Goal: Information Seeking & Learning: Understand process/instructions

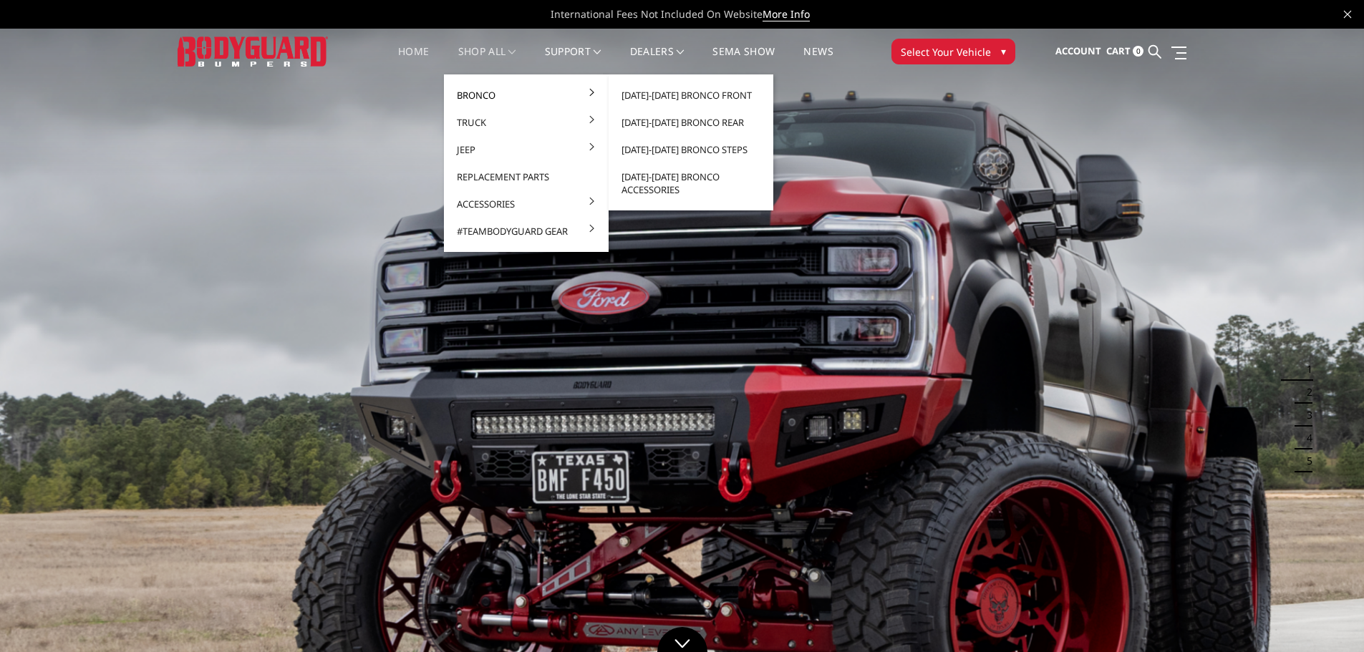
click at [485, 88] on link "Bronco" at bounding box center [526, 95] width 153 height 27
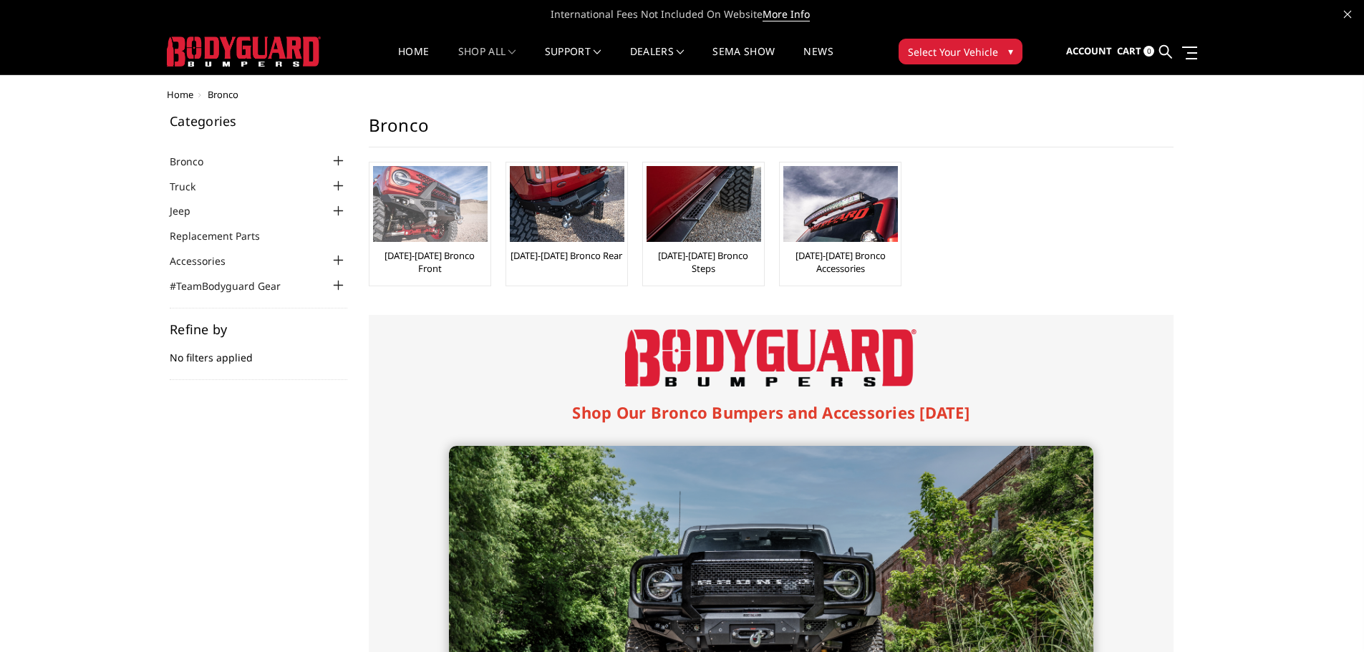
click at [426, 231] on img at bounding box center [430, 204] width 115 height 76
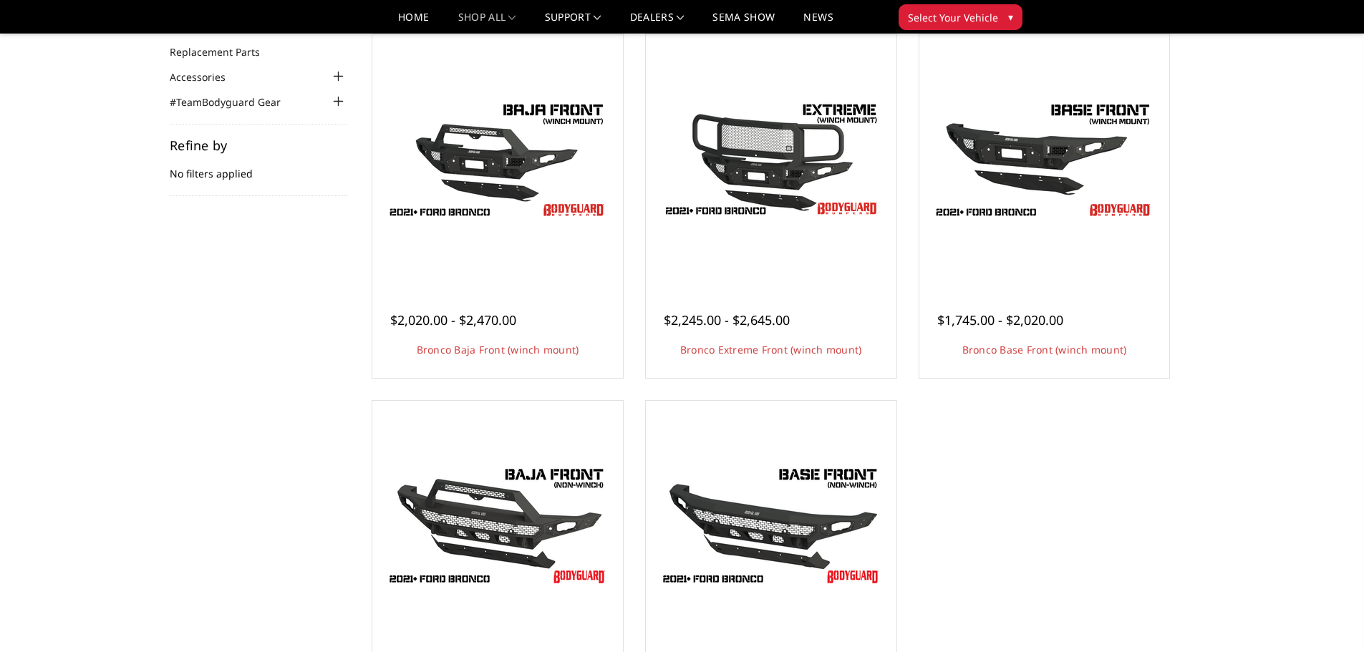
scroll to position [143, 0]
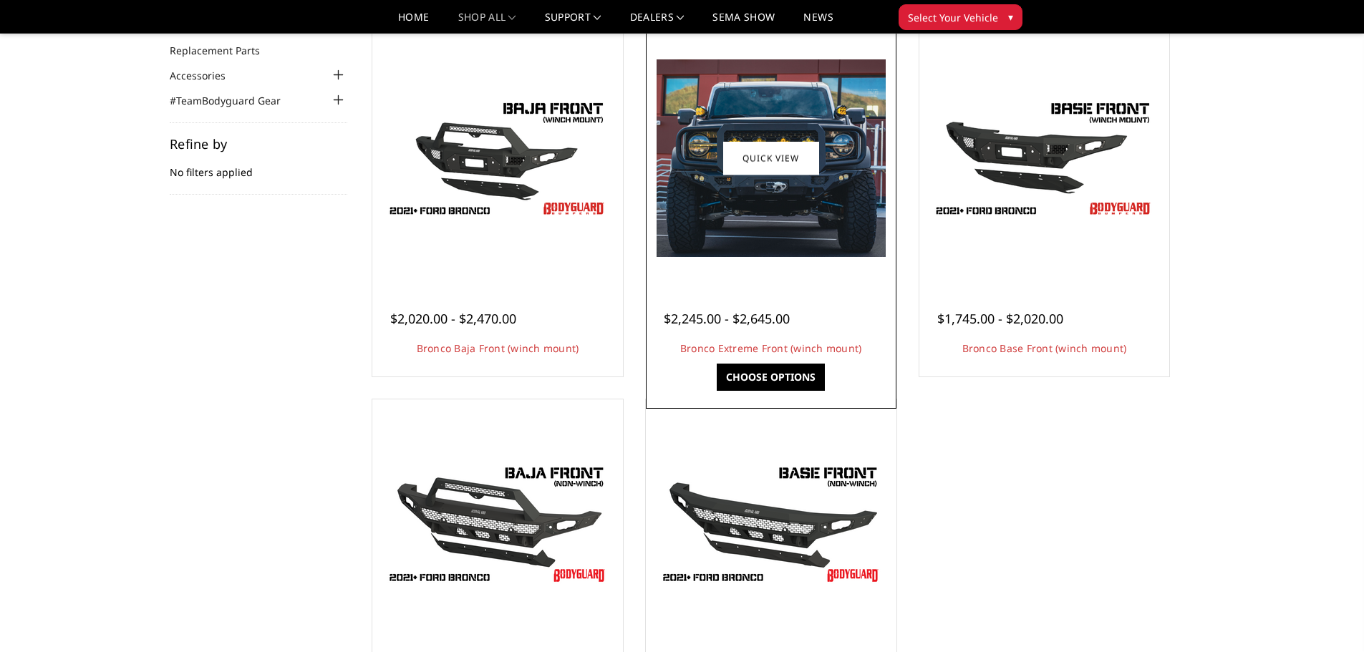
click at [759, 223] on img at bounding box center [771, 158] width 229 height 198
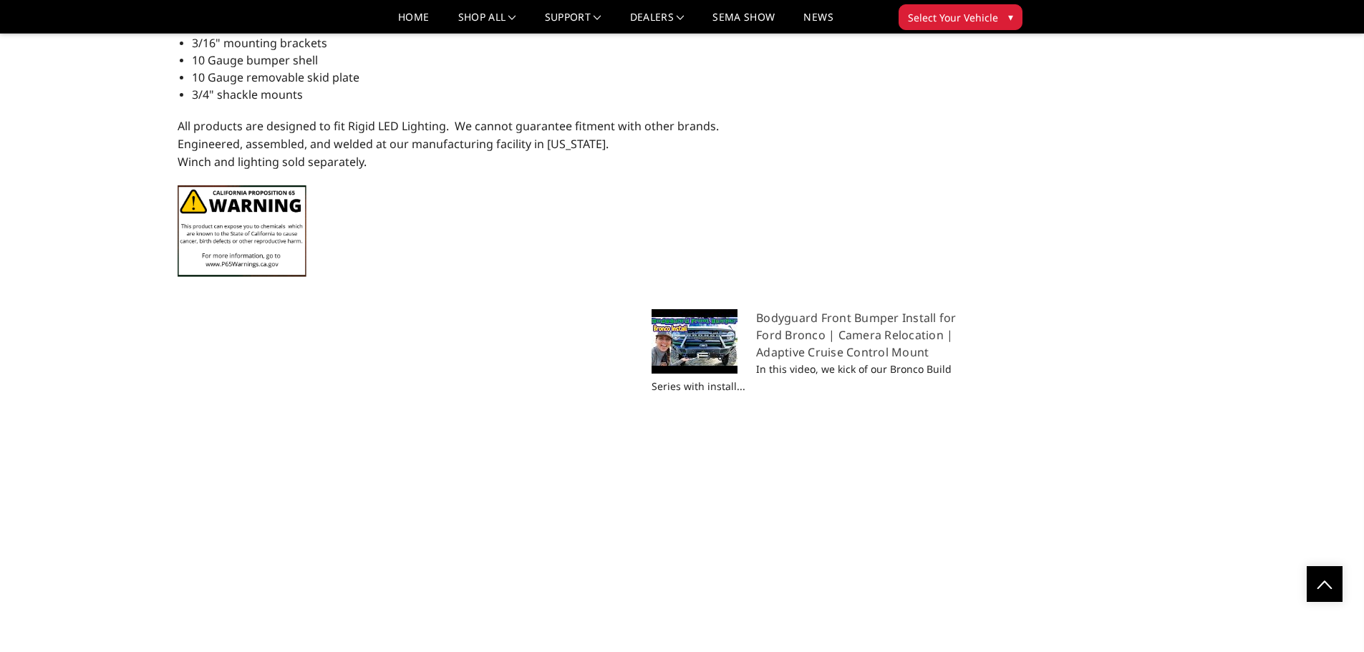
scroll to position [1575, 0]
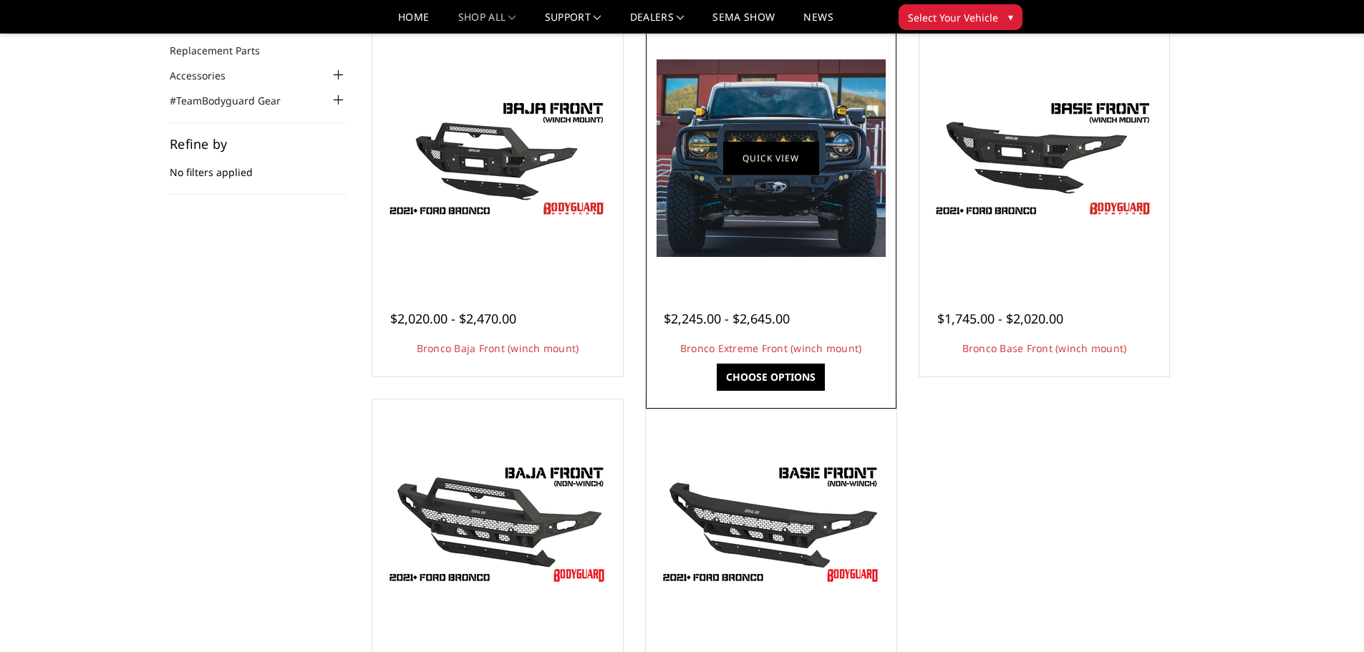
click at [745, 142] on link "Quick view" at bounding box center [771, 158] width 96 height 34
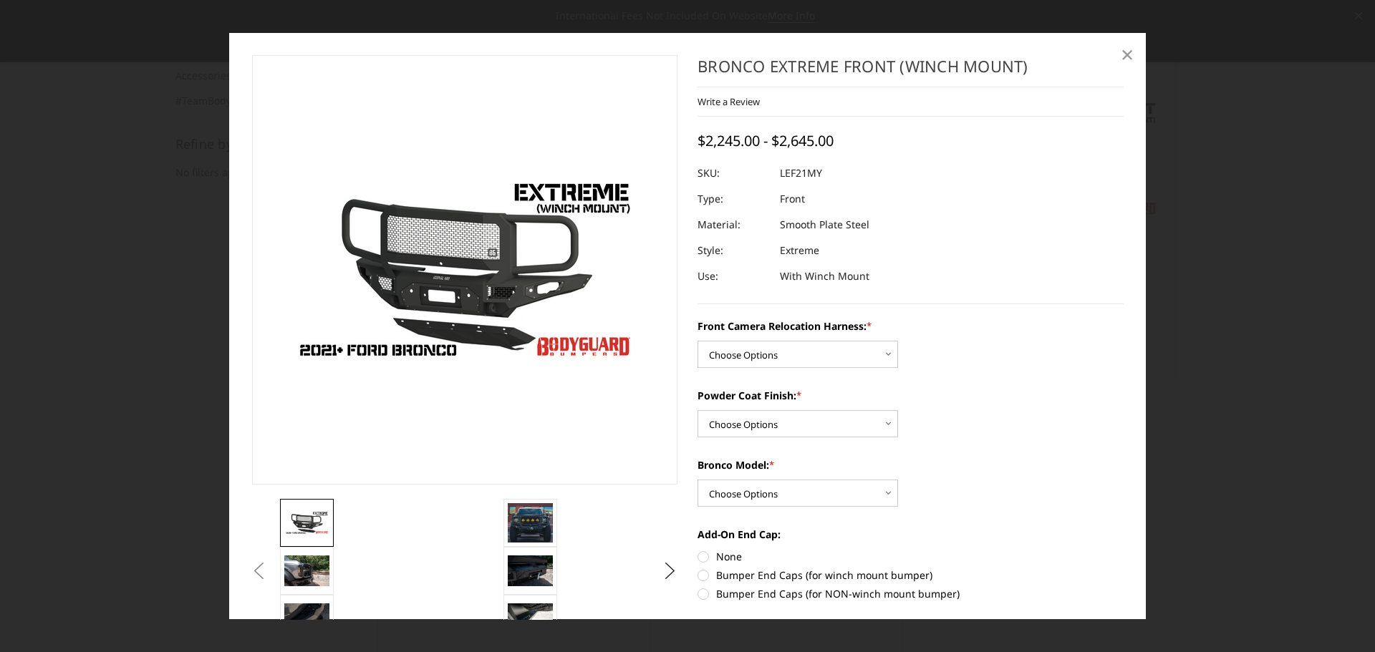
click at [1128, 57] on span "×" at bounding box center [1127, 54] width 13 height 31
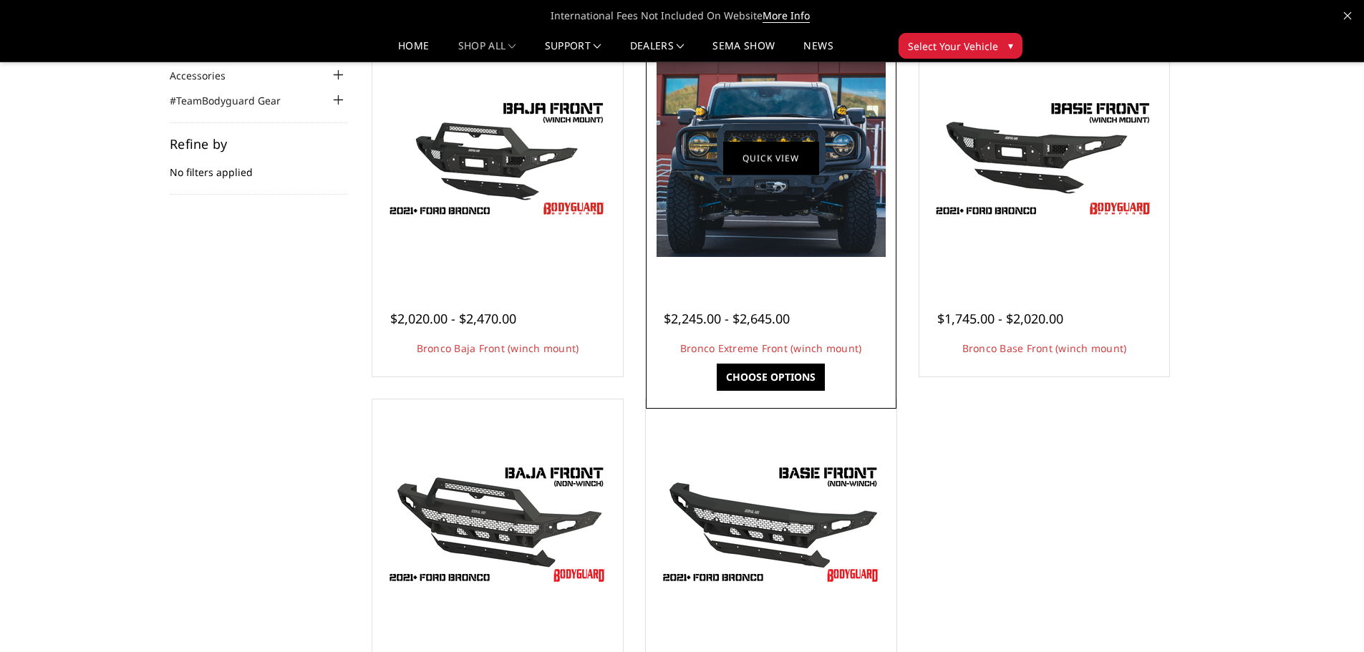
click at [780, 163] on link "Quick view" at bounding box center [771, 158] width 96 height 34
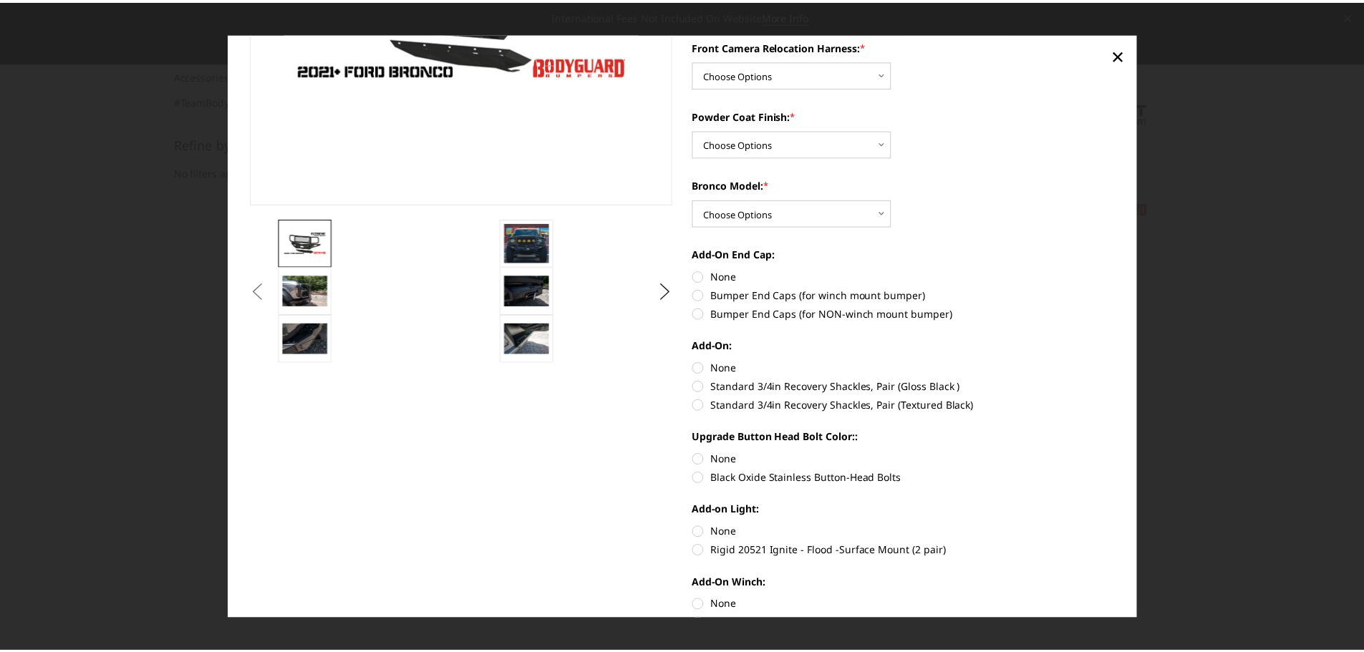
scroll to position [358, 0]
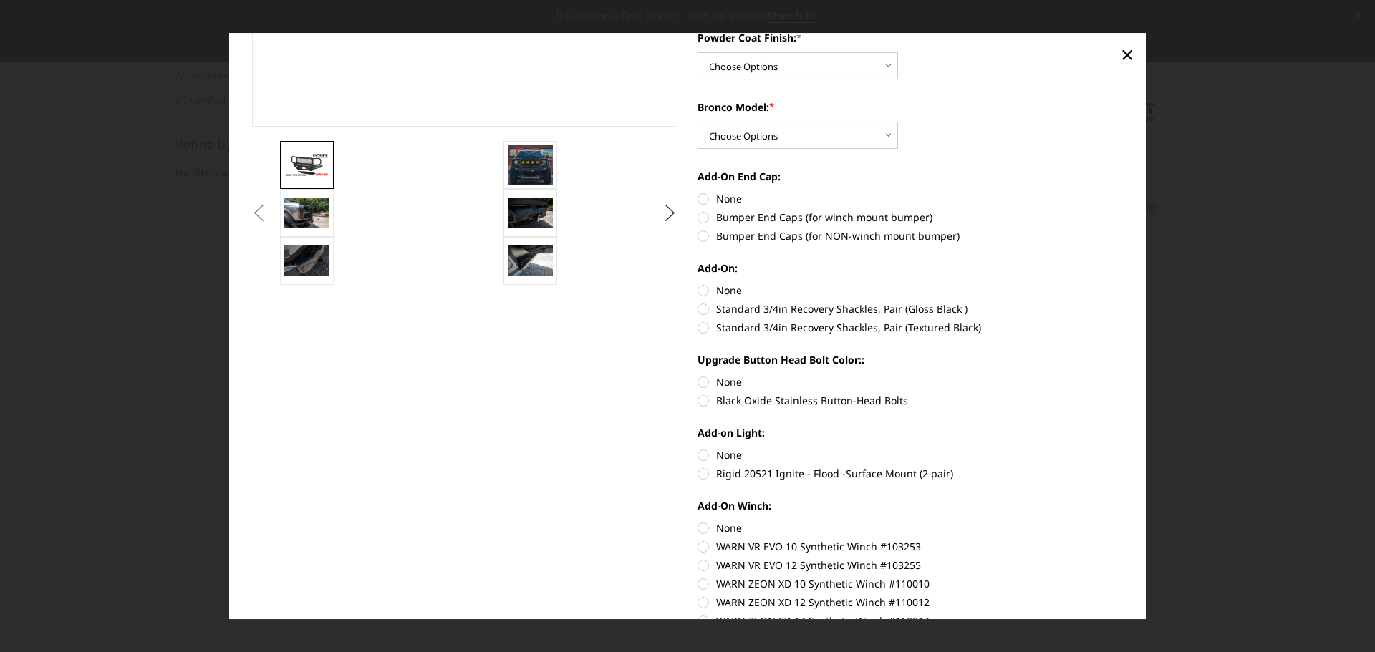
click at [663, 211] on button "Next" at bounding box center [669, 213] width 21 height 21
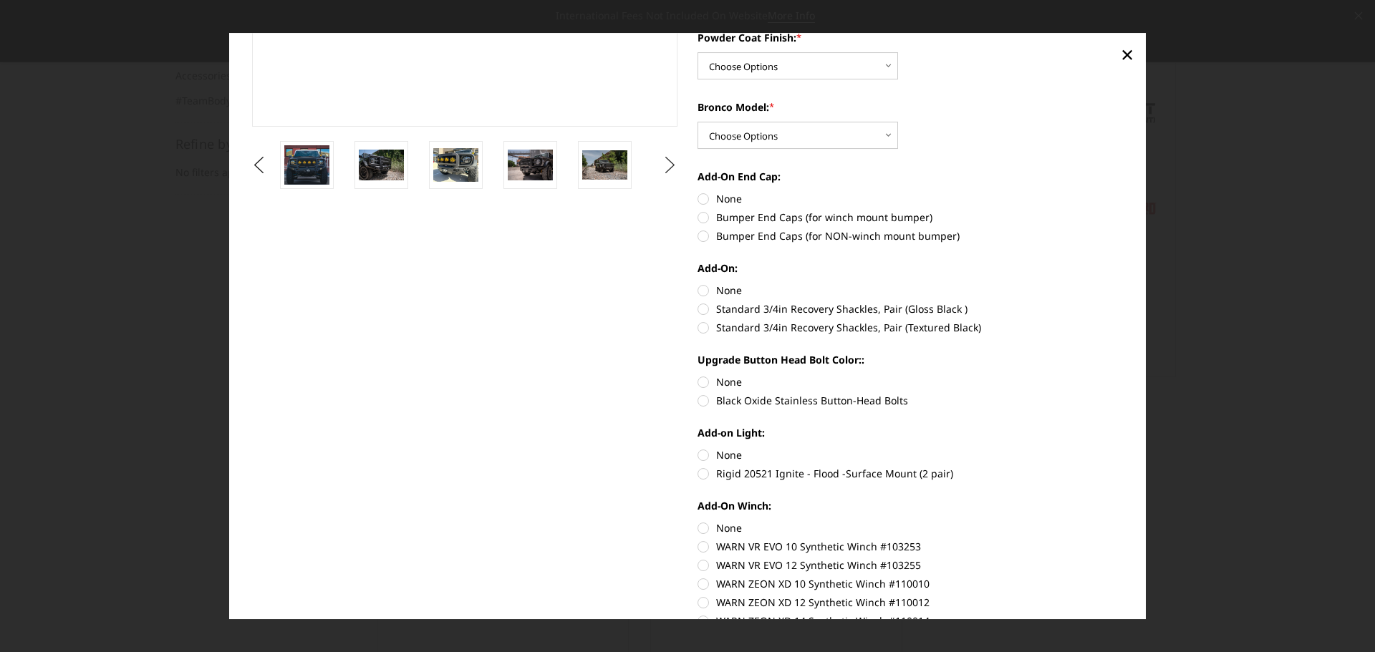
click at [663, 165] on button "Next" at bounding box center [669, 165] width 21 height 21
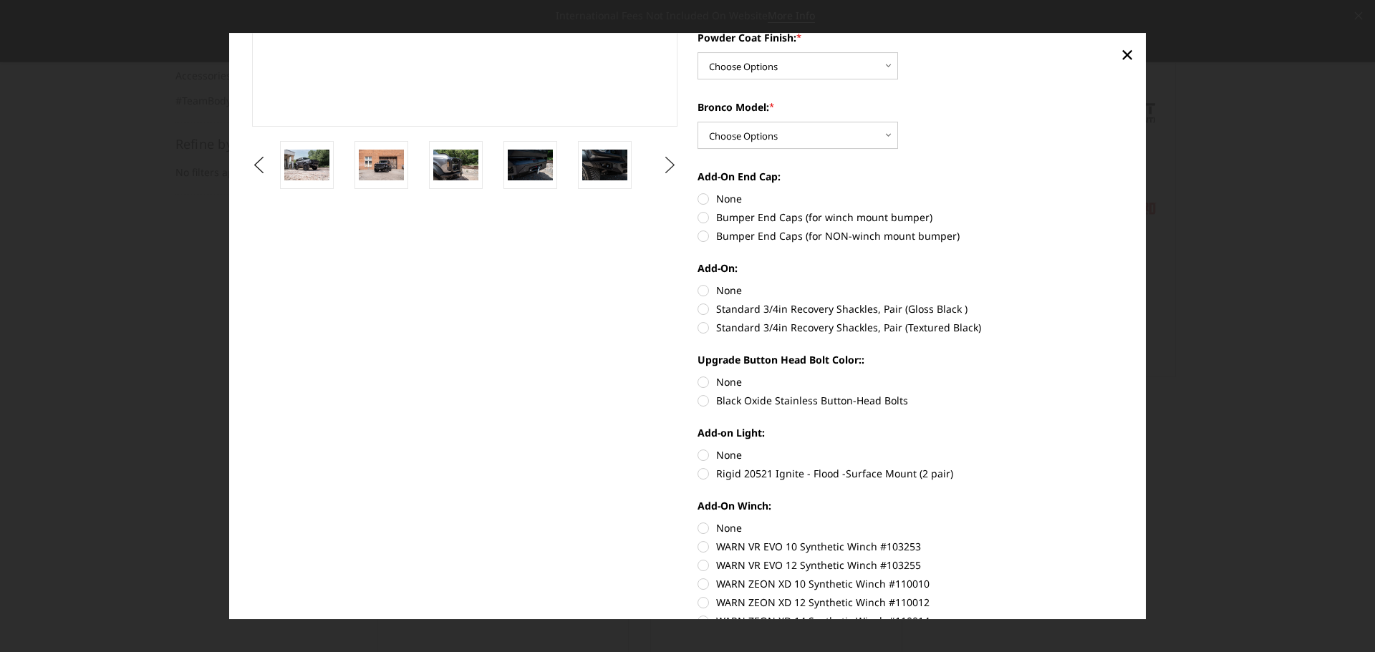
click at [663, 165] on button "Next" at bounding box center [669, 165] width 21 height 21
click at [1121, 52] on span "×" at bounding box center [1127, 54] width 13 height 31
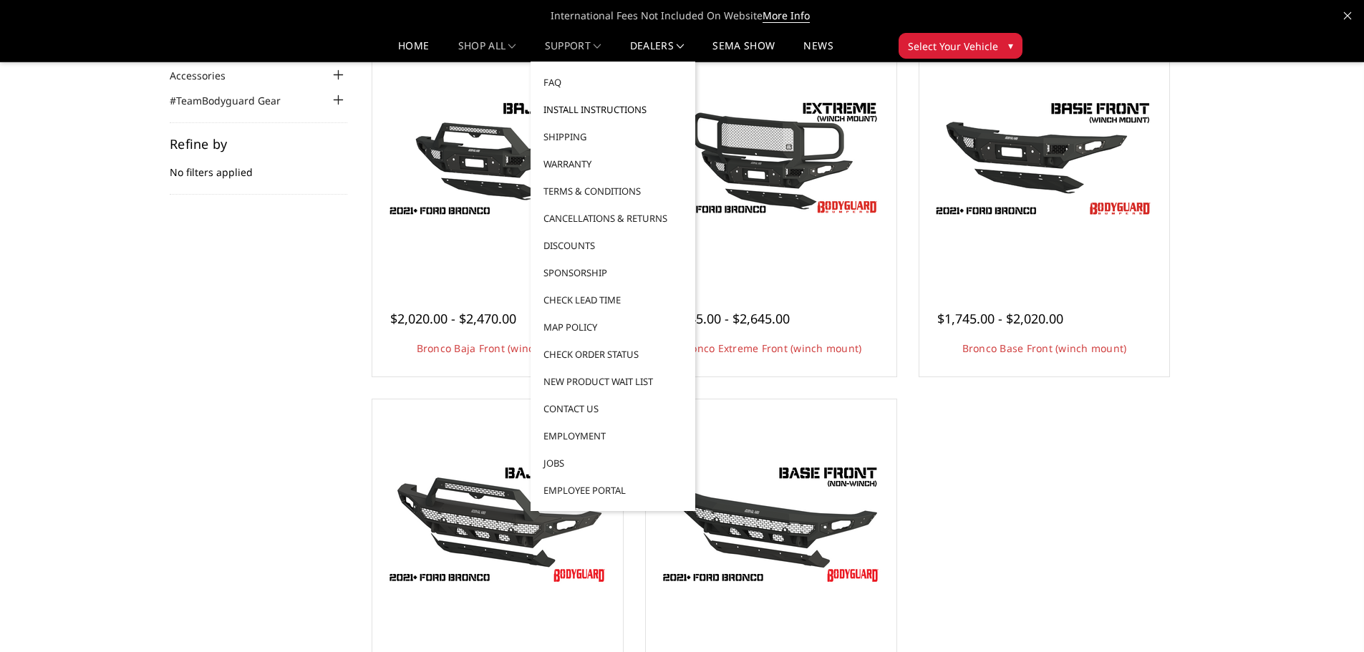
click at [572, 111] on link "Install Instructions" at bounding box center [612, 109] width 153 height 27
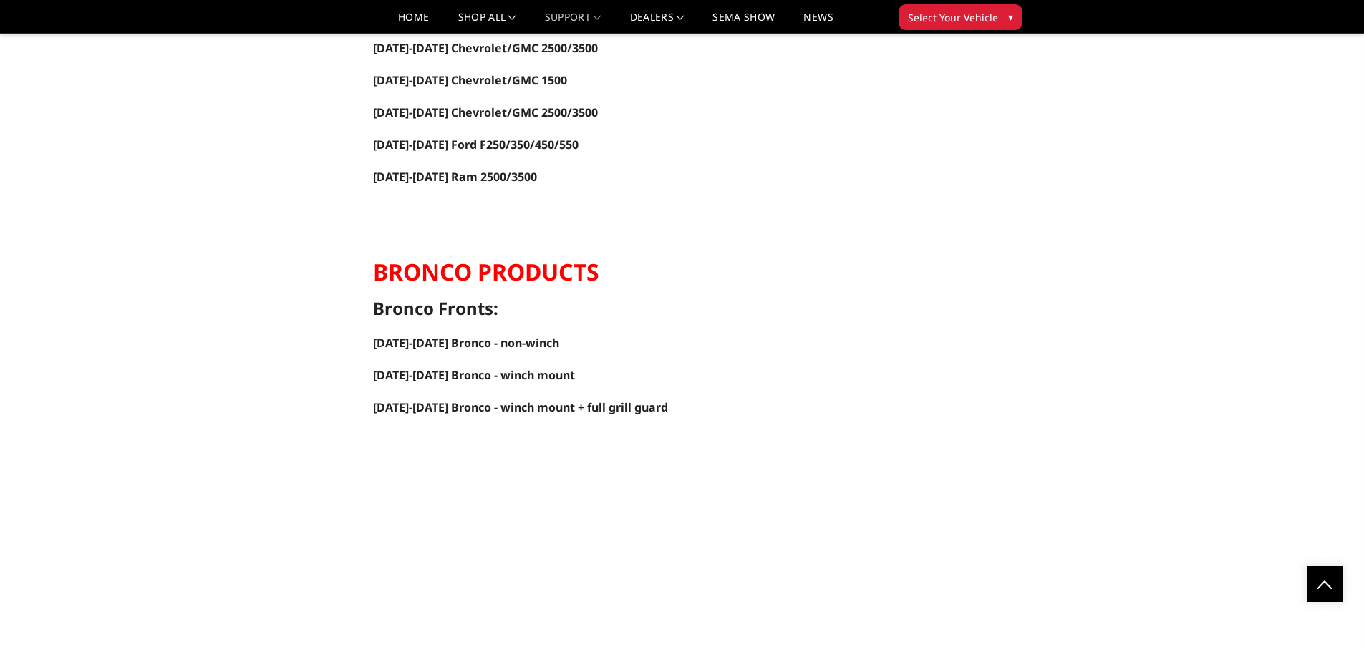
scroll to position [3294, 0]
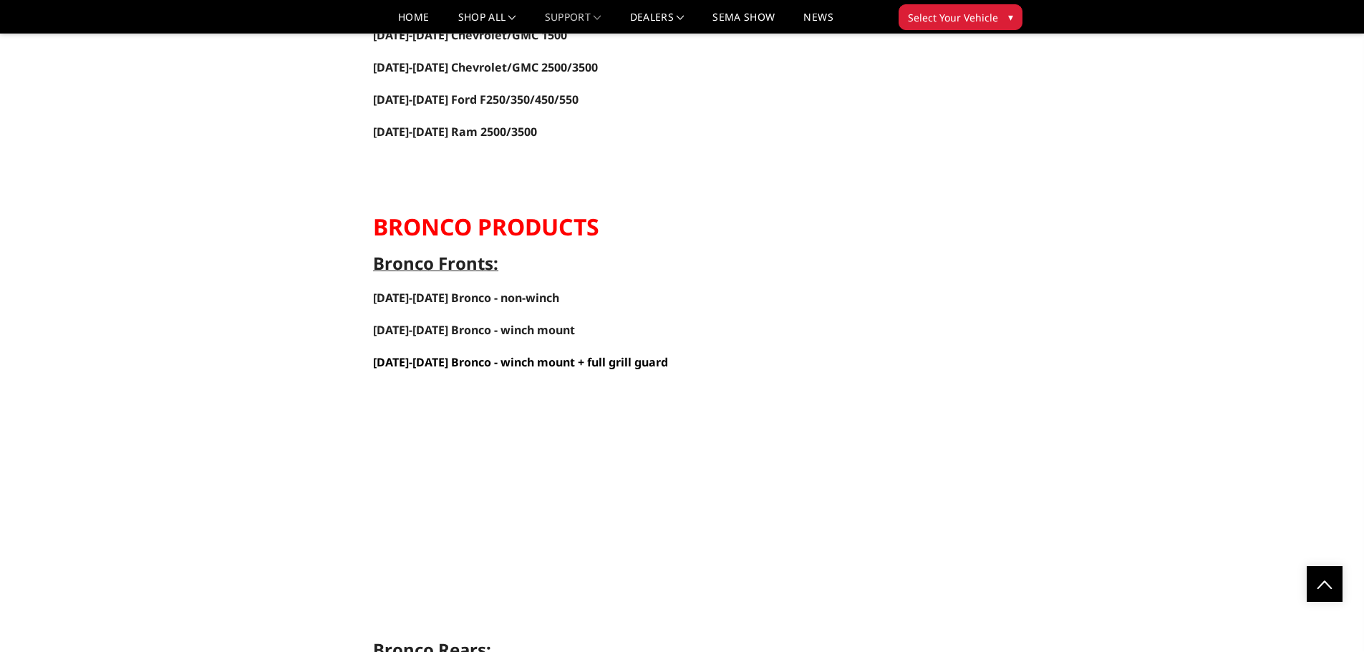
click at [504, 359] on link "[DATE]-[DATE] Bronco - winch mount + full grill guard" at bounding box center [520, 362] width 295 height 16
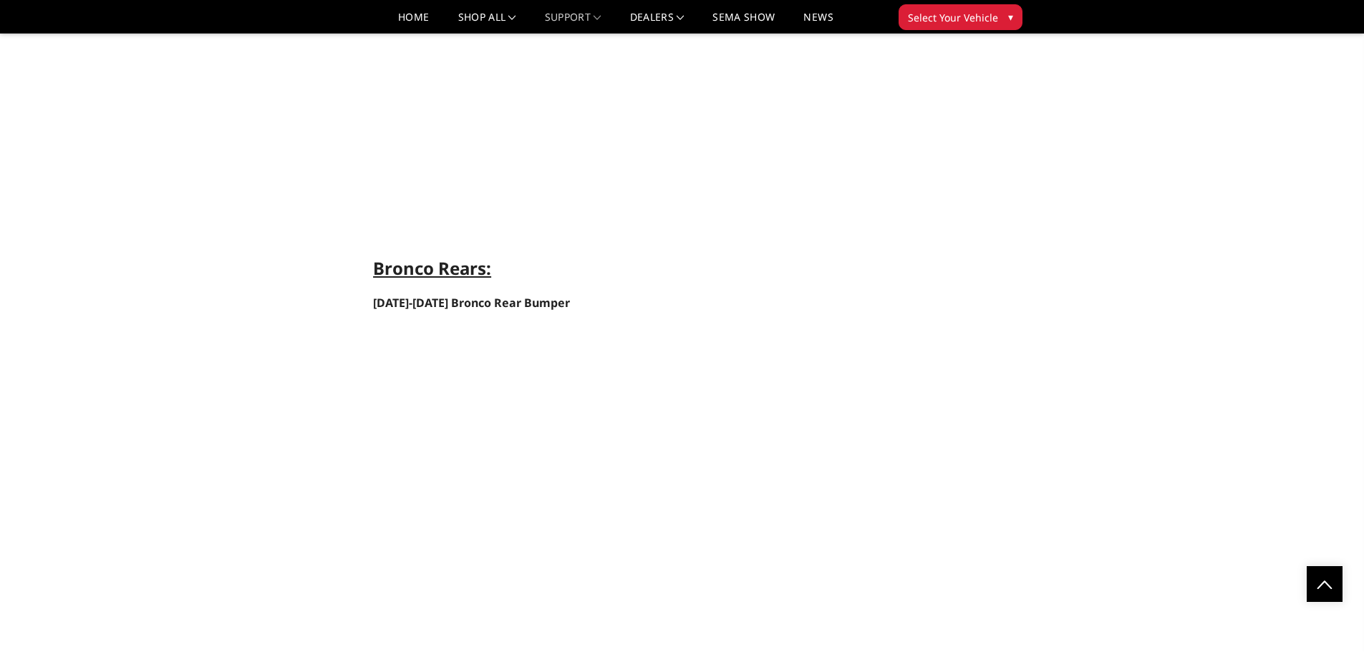
scroll to position [3795, 0]
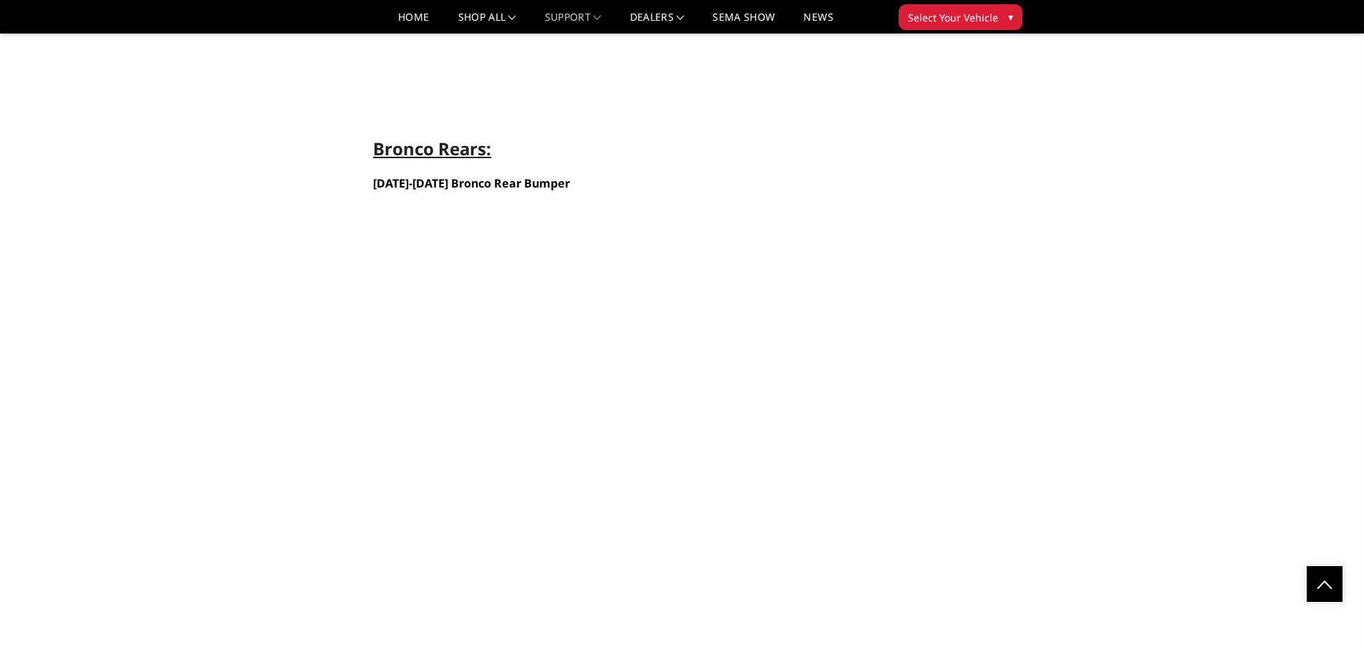
click at [464, 175] on link "[DATE]-[DATE] Bronco Rear Bumper" at bounding box center [471, 183] width 197 height 16
